Goal: Information Seeking & Learning: Learn about a topic

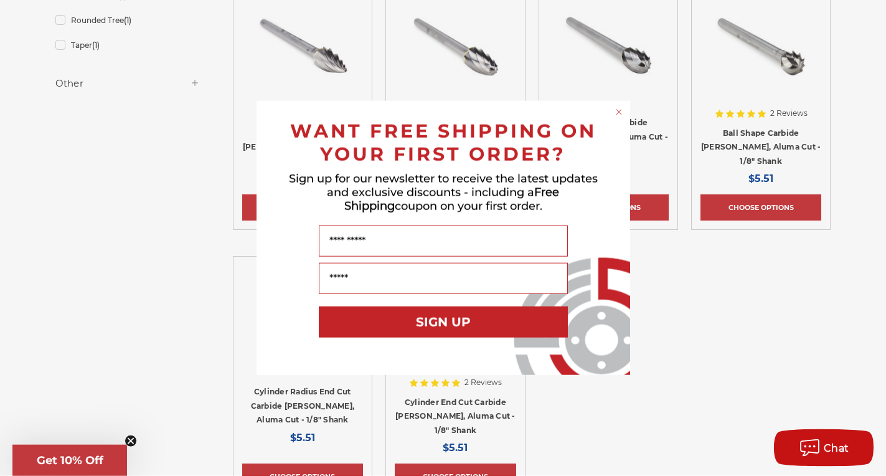
scroll to position [572, 0]
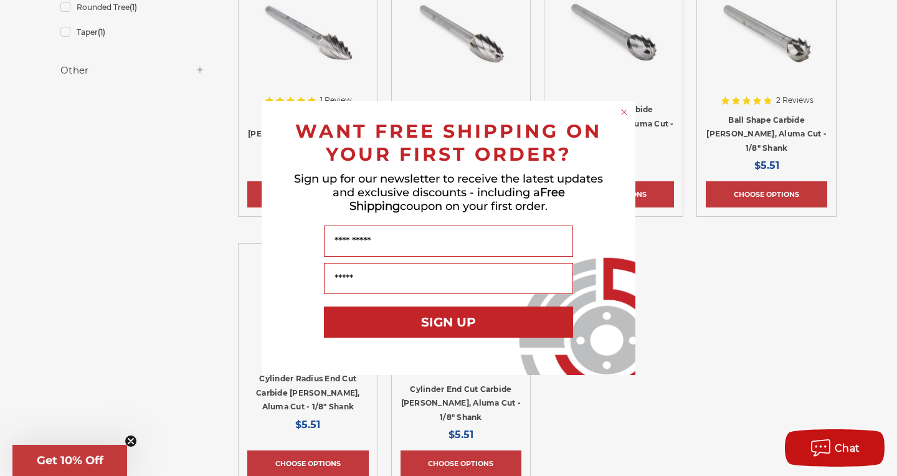
click at [624, 110] on circle "Close dialog" at bounding box center [624, 112] width 12 height 12
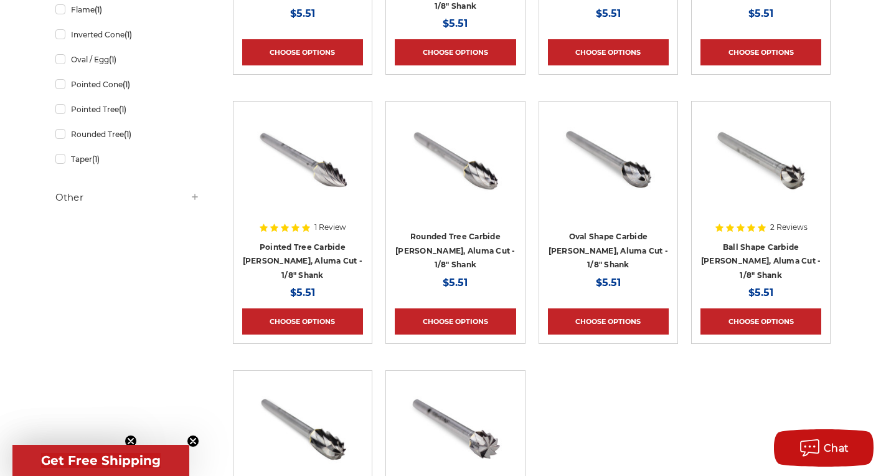
scroll to position [254, 0]
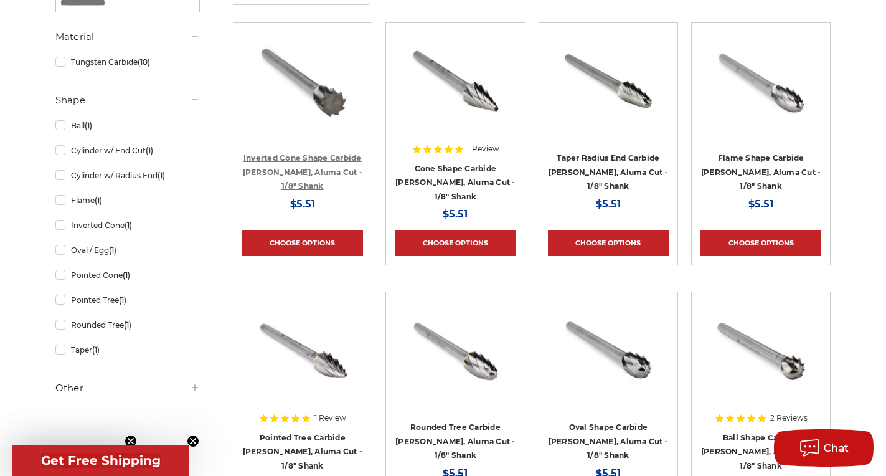
click at [298, 172] on link "Inverted Cone Shape Carbide Burr, Aluma Cut - 1/8" Shank" at bounding box center [303, 171] width 120 height 37
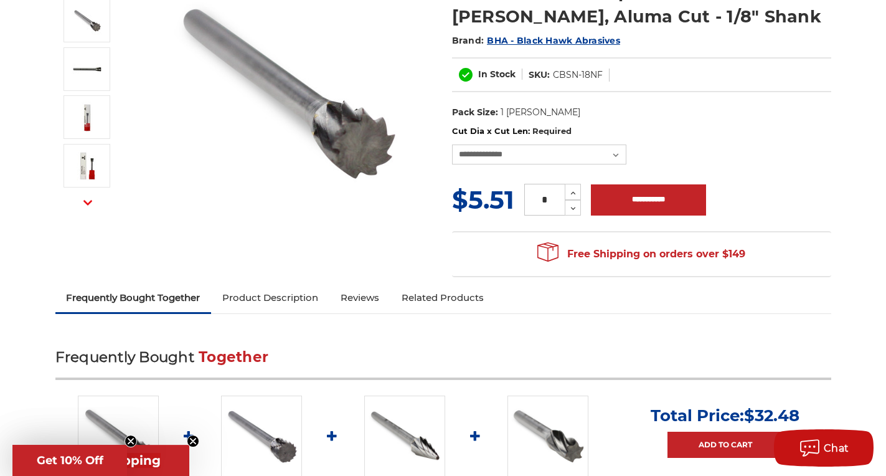
scroll to position [318, 0]
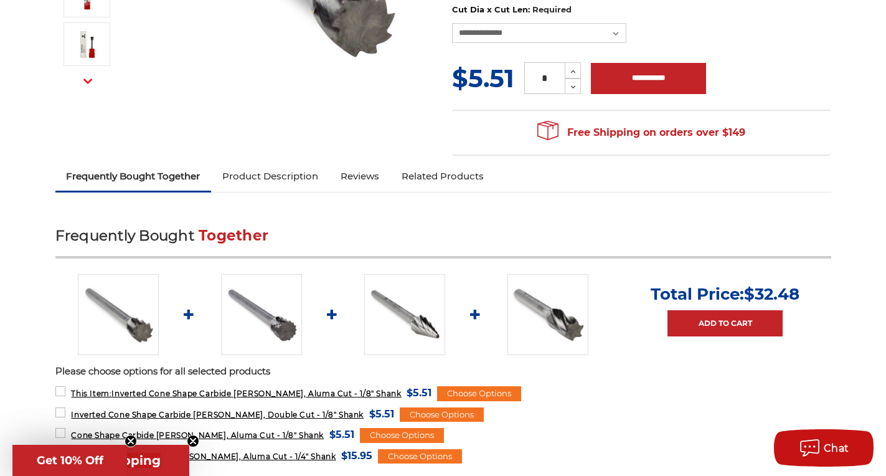
click at [313, 176] on link "Product Description" at bounding box center [270, 176] width 118 height 27
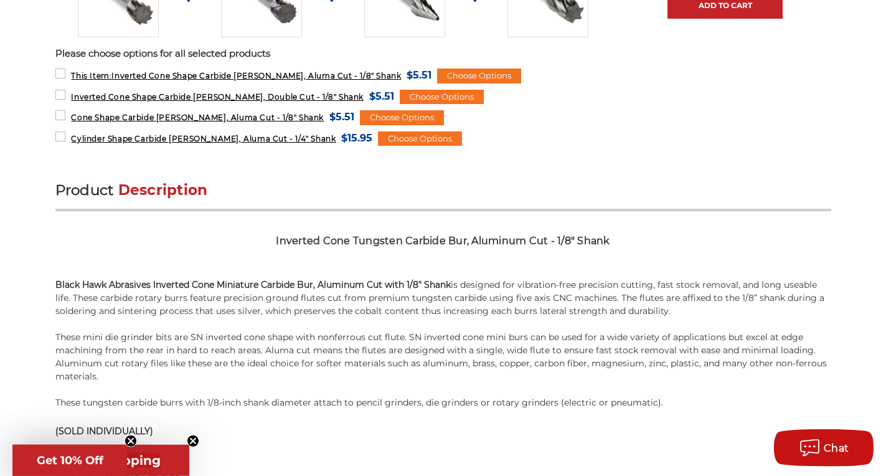
scroll to position [611, 0]
